Goal: Information Seeking & Learning: Learn about a topic

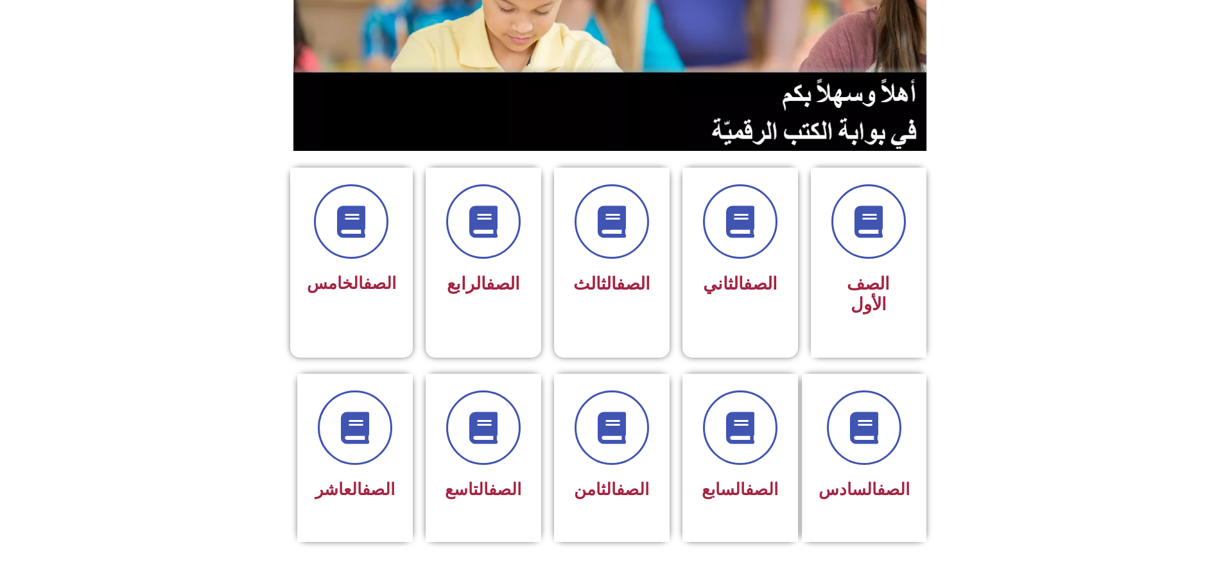
scroll to position [385, 0]
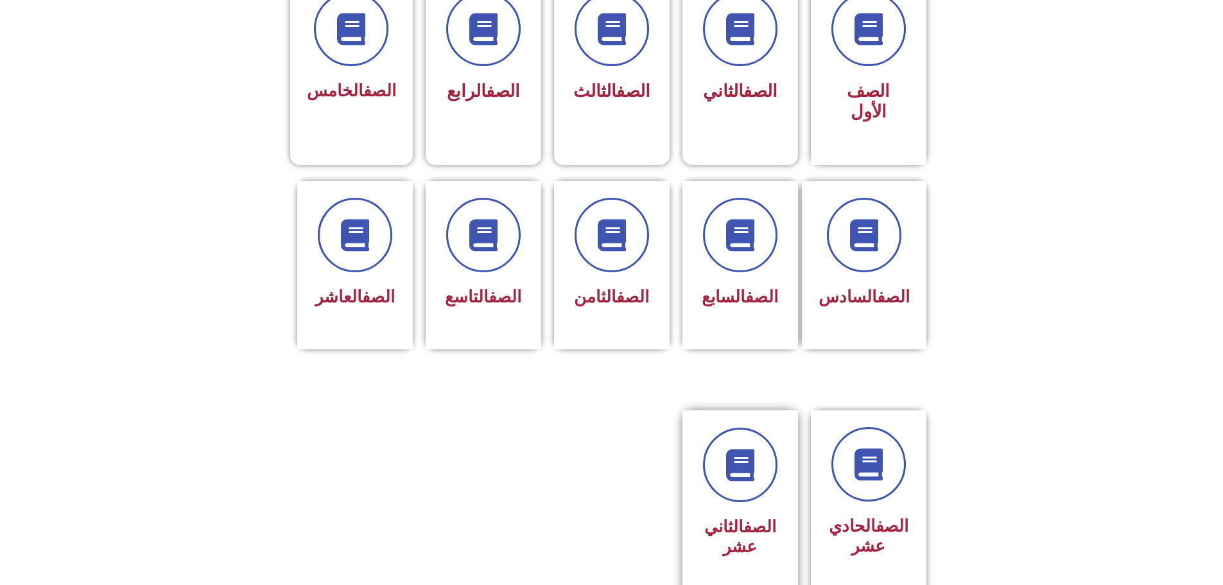
click at [721, 458] on div "الصف الثاني عشر" at bounding box center [740, 494] width 81 height 135
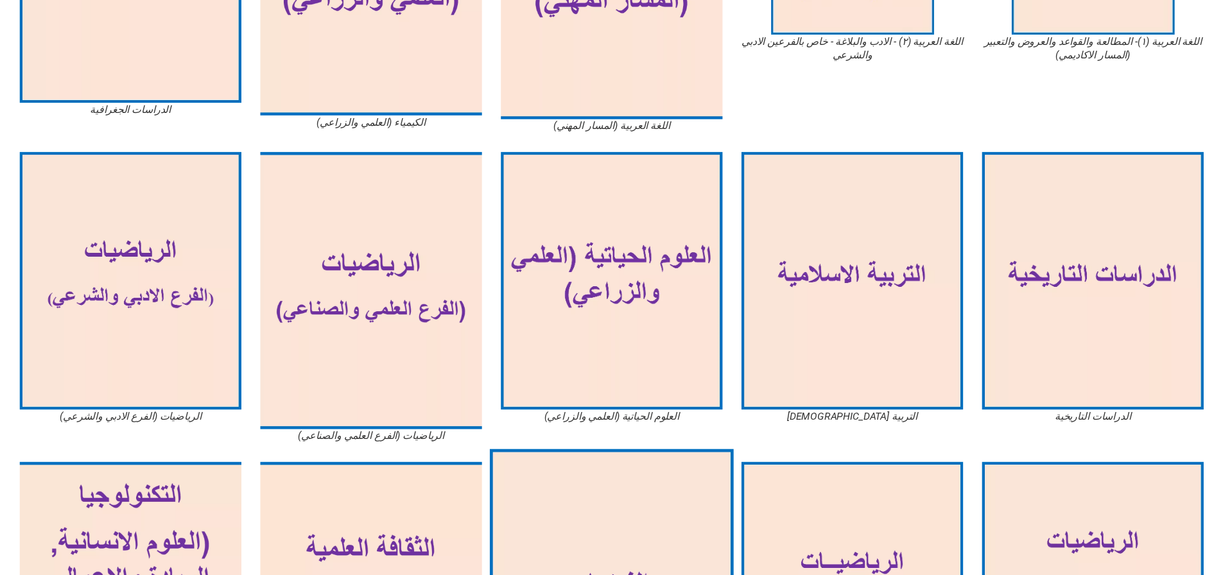
scroll to position [578, 0]
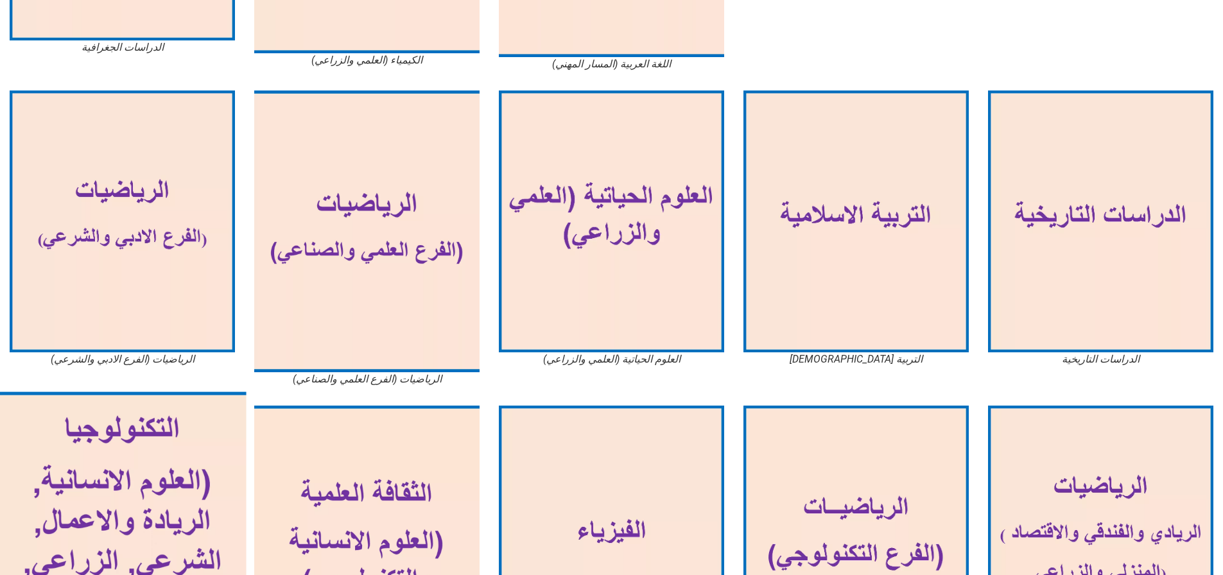
click at [123, 484] on img at bounding box center [122, 543] width 248 height 302
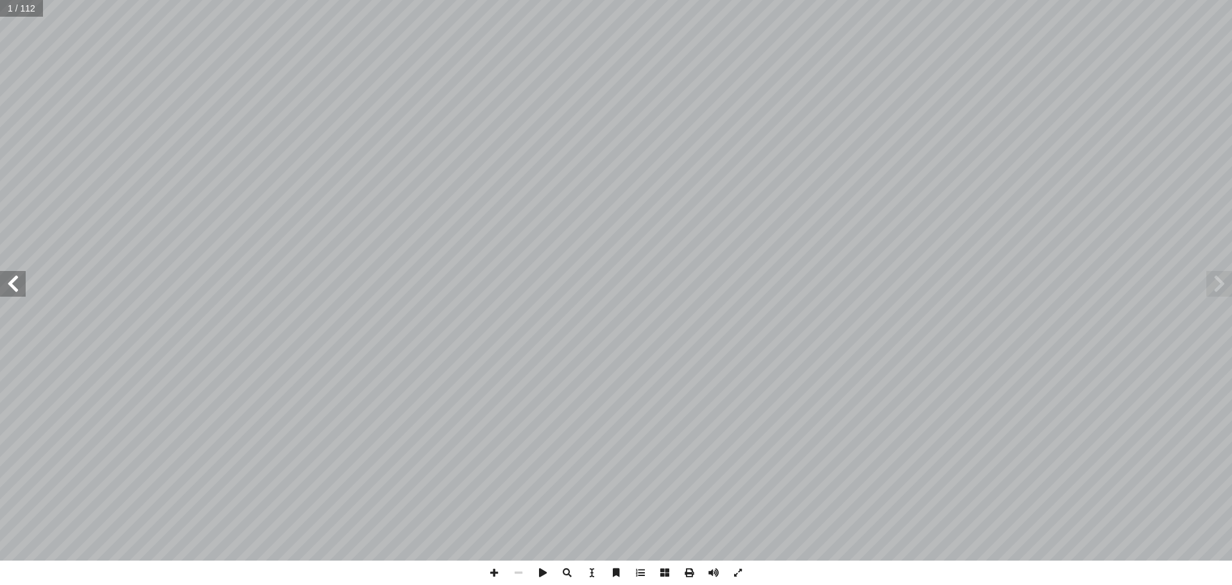
click at [2, 289] on span at bounding box center [13, 284] width 26 height 26
click at [0, 289] on span at bounding box center [13, 284] width 26 height 26
click at [4, 289] on span at bounding box center [13, 284] width 26 height 26
drag, startPoint x: 734, startPoint y: 573, endPoint x: 734, endPoint y: 650, distance: 77.0
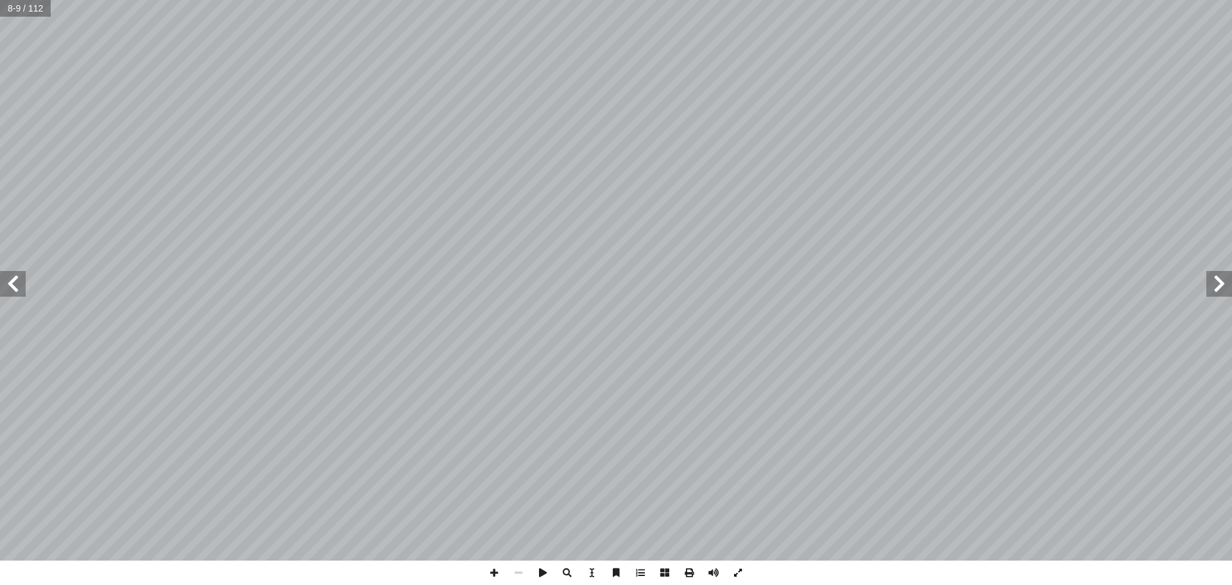
click at [734, 572] on span at bounding box center [738, 572] width 24 height 24
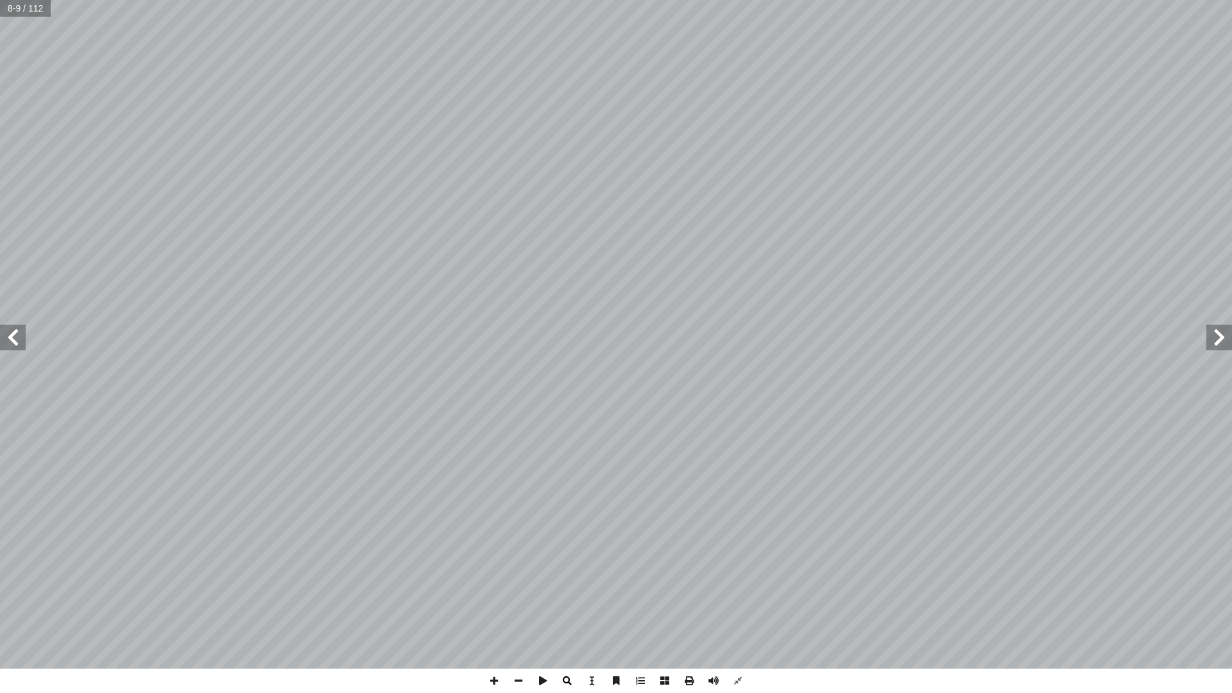
click at [561, 584] on div "4 لكترونية إ ا ل ال ول : الجداو أ ا س ال الدر 1 جوانب عدة من البيانات لمعالجة ل…" at bounding box center [616, 346] width 1232 height 693
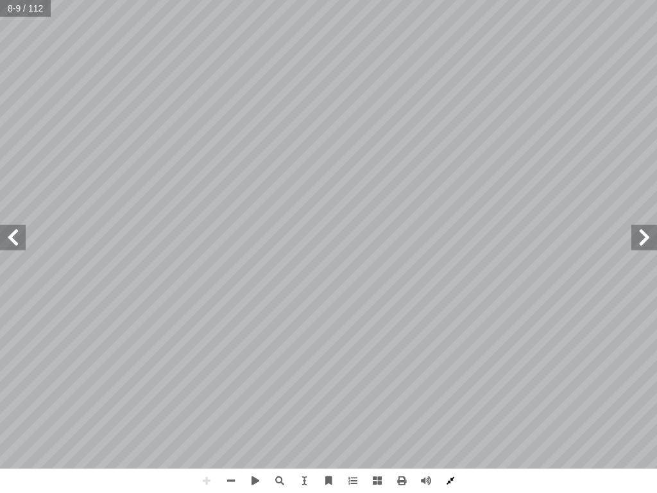
click at [453, 483] on span at bounding box center [450, 481] width 24 height 24
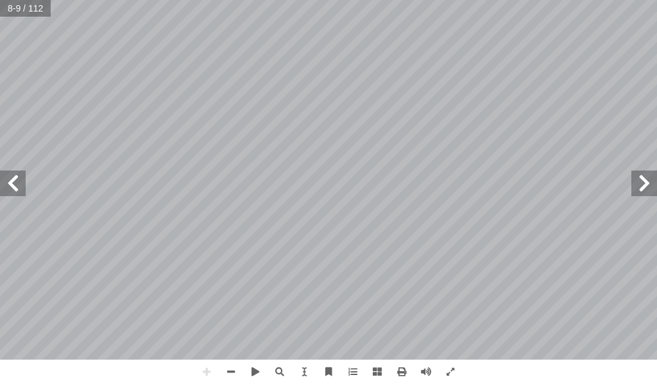
click at [483, 0] on html "الصفحة الرئيسية الصف الأول الصف الثاني الصف الثالث الصف الرابع الصف الخامس الصف…" at bounding box center [328, 43] width 657 height 87
click at [551, 87] on html "الصفحة الرئيسية الصف الأول الصف الثاني الصف الثالث الصف الرابع الصف الخامس الصف…" at bounding box center [328, 43] width 657 height 87
click at [255, 349] on div "4 لكترونية إ ا ل ال ول : الجداو أ ا س ال الدر 1 جوانب عدة من البيانات لمعالجة ل…" at bounding box center [328, 192] width 657 height 384
click at [12, 187] on span at bounding box center [13, 184] width 26 height 26
click at [451, 370] on span at bounding box center [450, 372] width 24 height 24
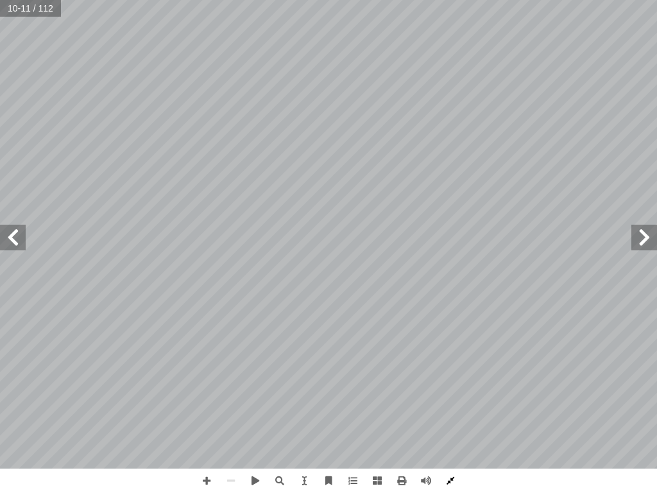
click at [449, 483] on span at bounding box center [450, 481] width 24 height 24
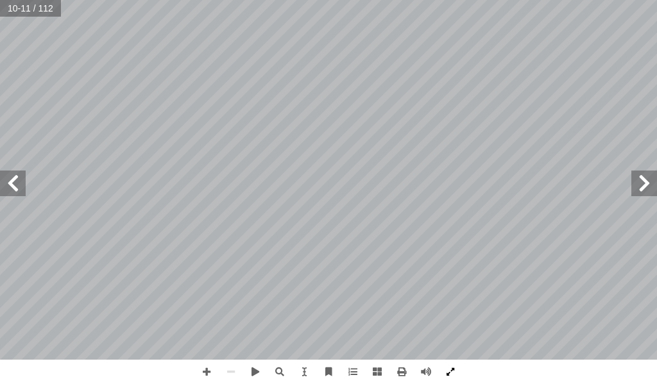
click at [454, 373] on span at bounding box center [450, 372] width 24 height 24
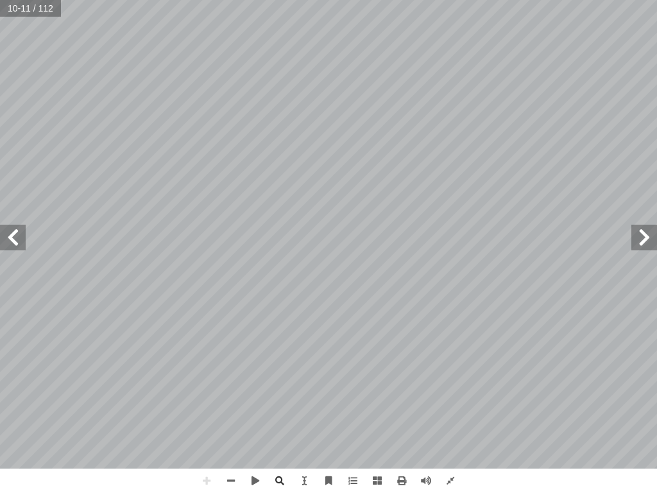
click at [285, 492] on div "6 : تية آ ال� ت � الحال في الخلايا د ّ حد 5 . منفصل بشكل منها ٌّ كل D7 ، C3 ، A…" at bounding box center [328, 246] width 657 height 493
click at [457, 481] on span at bounding box center [450, 481] width 24 height 24
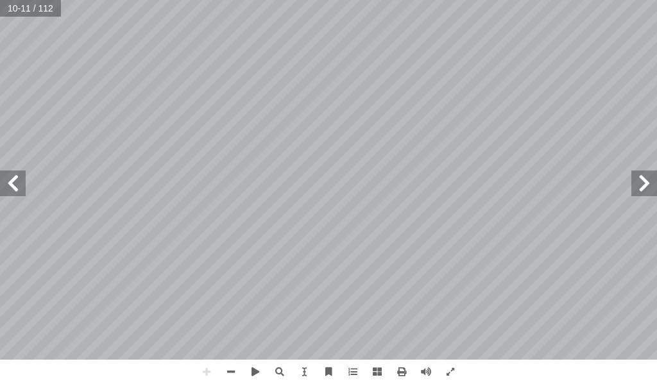
click at [12, 185] on span at bounding box center [13, 184] width 26 height 26
click at [11, 180] on span at bounding box center [13, 184] width 26 height 26
click at [655, 189] on span at bounding box center [645, 184] width 26 height 26
click at [6, 191] on span at bounding box center [13, 184] width 26 height 26
click at [17, 189] on span at bounding box center [13, 184] width 26 height 26
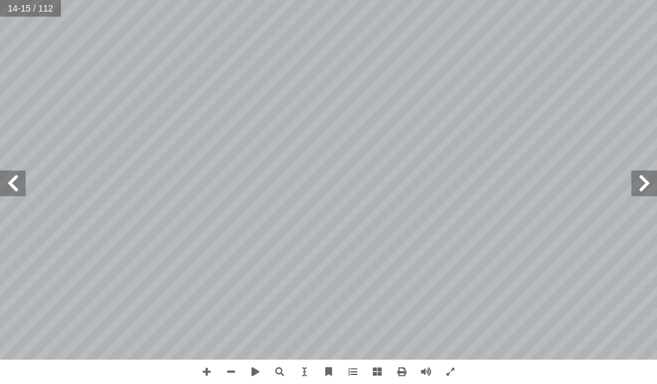
click at [16, 187] on span at bounding box center [13, 184] width 26 height 26
